Goal: Use online tool/utility: Utilize a website feature to perform a specific function

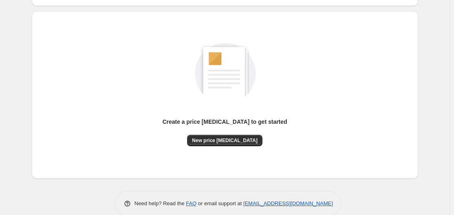
scroll to position [90, 0]
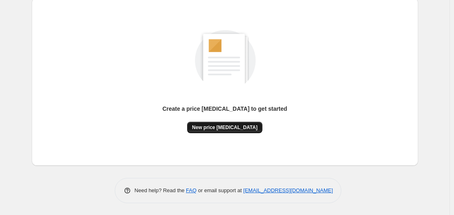
click at [213, 131] on button "New price change job" at bounding box center [224, 127] width 75 height 11
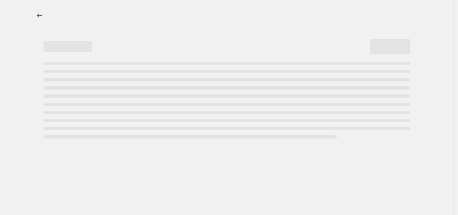
select select "percentage"
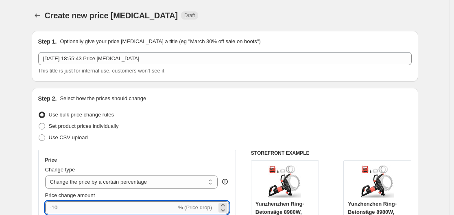
click at [95, 208] on input "-10" at bounding box center [110, 207] width 131 height 13
type input "-1"
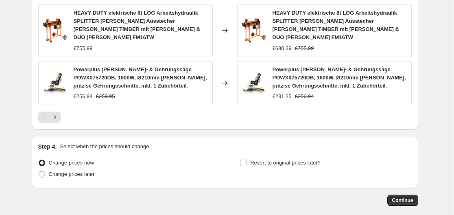
scroll to position [660, 0]
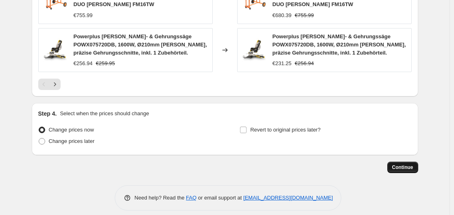
type input "-35"
click at [406, 164] on span "Continue" at bounding box center [402, 167] width 21 height 7
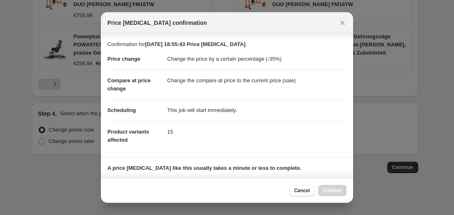
scroll to position [128, 0]
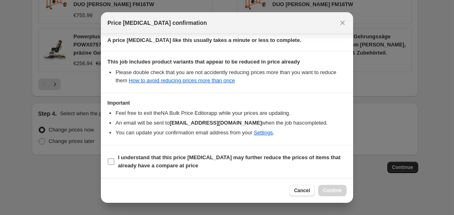
click at [122, 162] on b "I understand that this price change job may further reduce the prices of items …" at bounding box center [229, 161] width 222 height 14
click at [114, 162] on input "I understand that this price change job may further reduce the prices of items …" at bounding box center [111, 161] width 7 height 7
checkbox input "true"
click at [331, 191] on span "Confirm" at bounding box center [332, 190] width 19 height 7
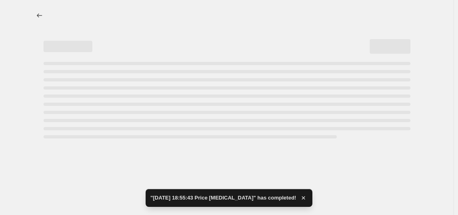
select select "percentage"
